Goal: Find specific page/section: Find specific page/section

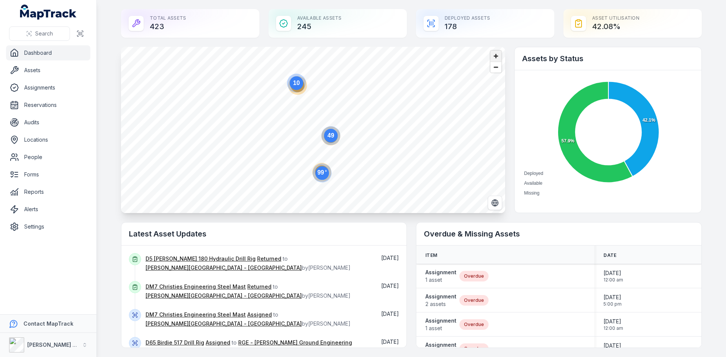
click at [495, 58] on span "Zoom in" at bounding box center [495, 56] width 11 height 11
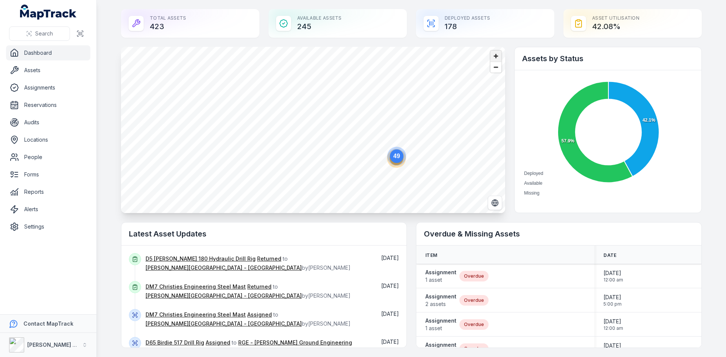
click at [495, 58] on span "Zoom in" at bounding box center [495, 56] width 11 height 11
click at [330, 0] on html "Search Dashboard Assets Assignments Reservations Audits Locations People Forms …" at bounding box center [363, 178] width 726 height 357
click at [378, 0] on html "Search Dashboard Assets Assignments Reservations Audits Locations People Forms …" at bounding box center [363, 178] width 726 height 357
click at [374, 140] on circle at bounding box center [375, 132] width 19 height 19
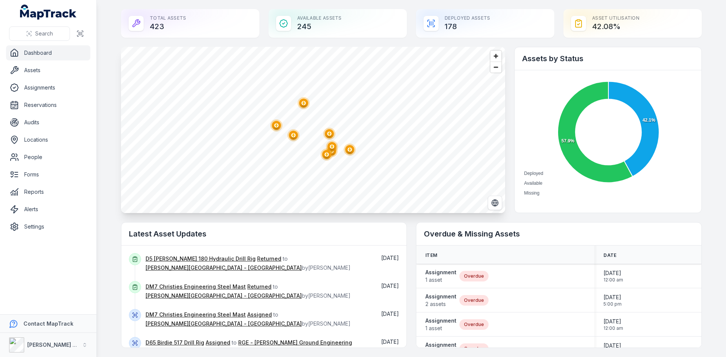
click at [292, 136] on polygon "button" at bounding box center [293, 135] width 3 height 4
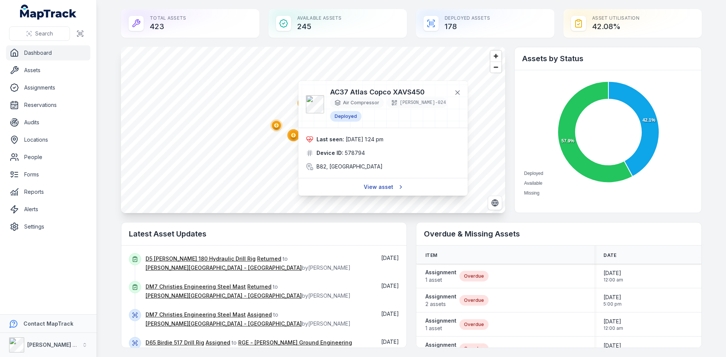
click at [387, 184] on link "View asset" at bounding box center [383, 187] width 48 height 14
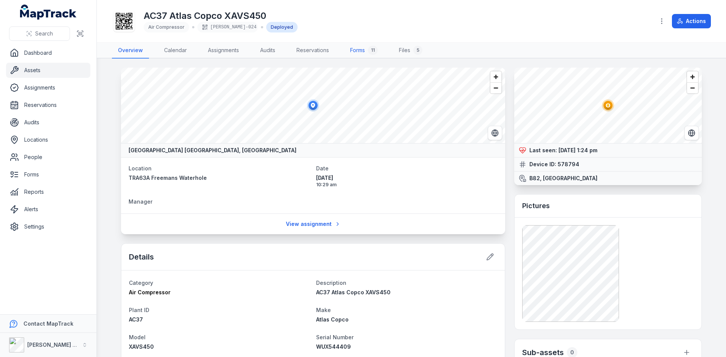
click at [358, 46] on link "Forms 11" at bounding box center [364, 51] width 40 height 16
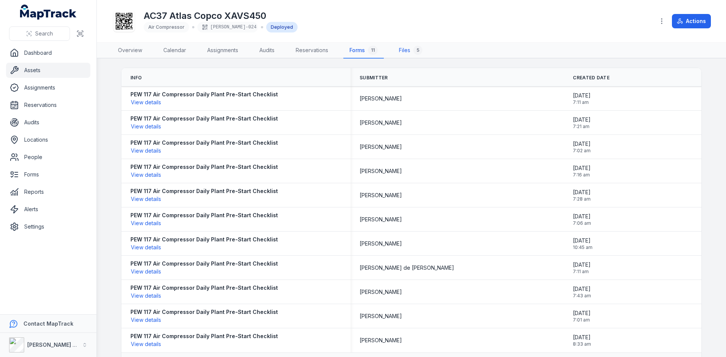
click at [411, 47] on link "Files 5" at bounding box center [411, 51] width 36 height 16
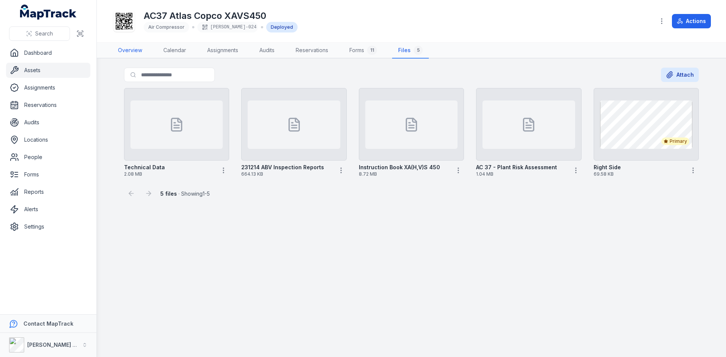
click at [129, 50] on link "Overview" at bounding box center [130, 51] width 36 height 16
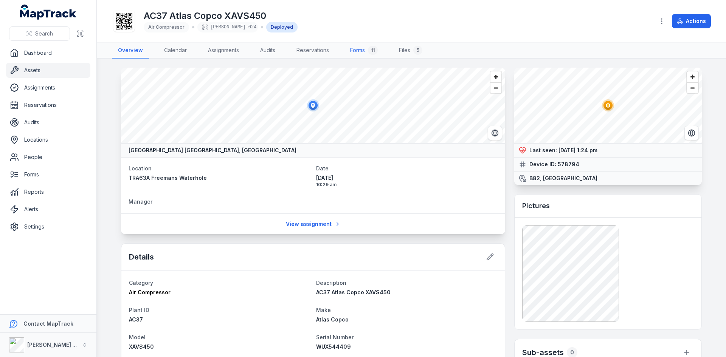
click at [367, 48] on link "Forms 11" at bounding box center [364, 51] width 40 height 16
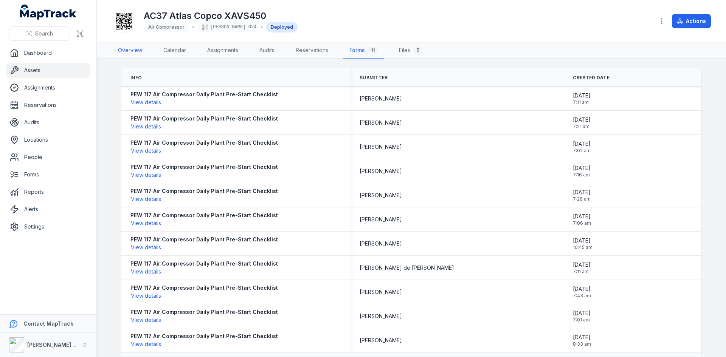
click at [130, 48] on link "Overview" at bounding box center [130, 51] width 36 height 16
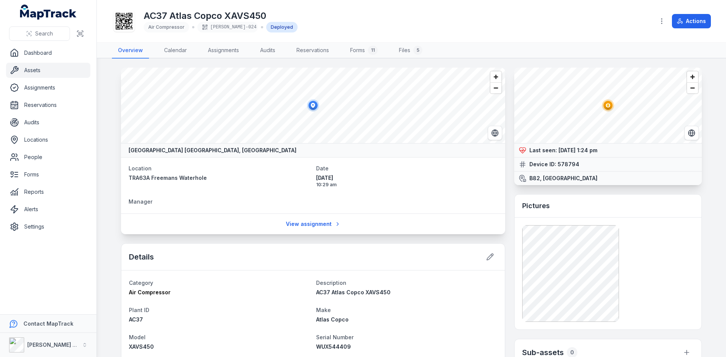
click at [44, 67] on link "Assets" at bounding box center [48, 70] width 84 height 15
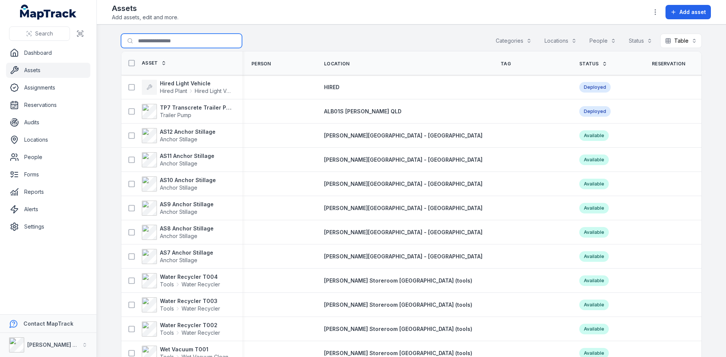
click at [160, 40] on input "Search for assets" at bounding box center [181, 41] width 121 height 14
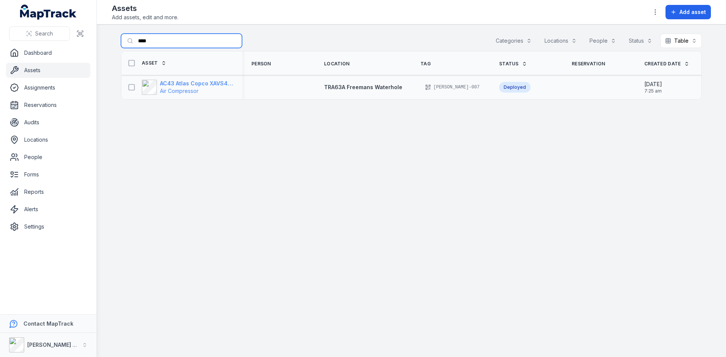
type input "****"
click at [186, 84] on strong "AC43 Atlas Copco XAVS450" at bounding box center [196, 84] width 73 height 8
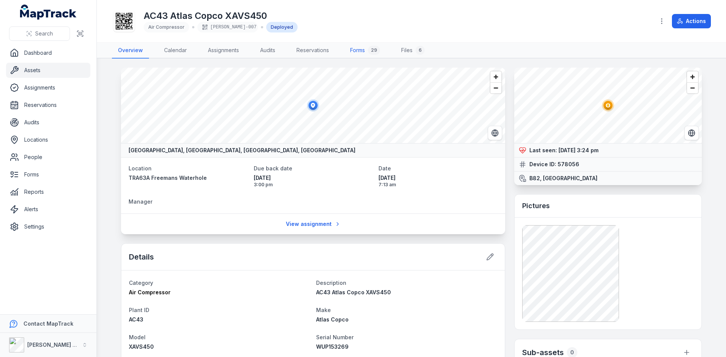
click at [360, 51] on link "Forms 29" at bounding box center [365, 51] width 42 height 16
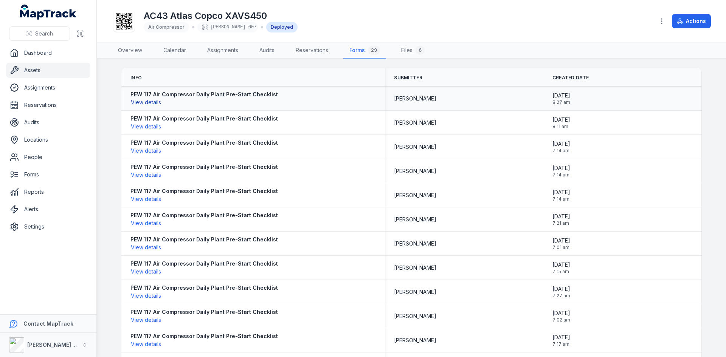
click at [141, 102] on button "View details" at bounding box center [145, 102] width 31 height 8
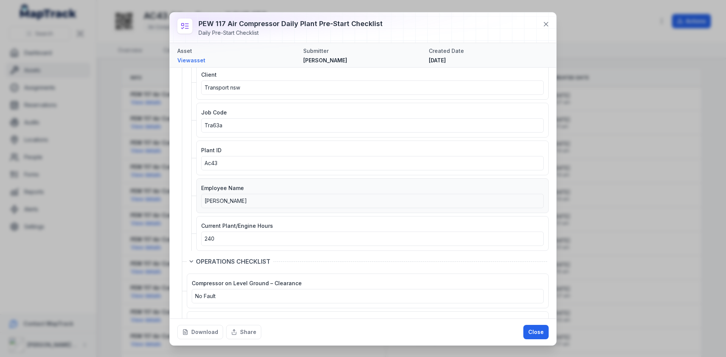
scroll to position [113, 0]
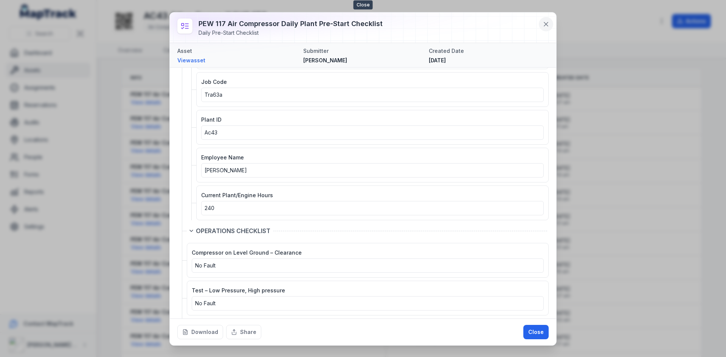
click at [545, 25] on icon at bounding box center [546, 24] width 4 height 4
